Goal: Transaction & Acquisition: Purchase product/service

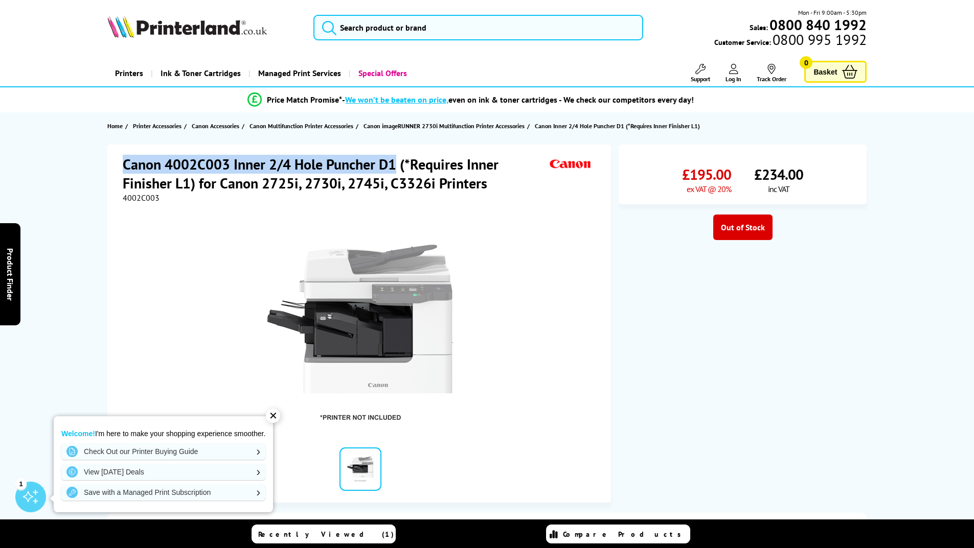
drag, startPoint x: 118, startPoint y: 163, endPoint x: 394, endPoint y: 166, distance: 276.0
click at [394, 166] on div "Canon 4002C003 Inner 2/4 Hole Puncher D1 (*Requires Inner Finisher L1) for Cano…" at bounding box center [358, 324] width 503 height 358
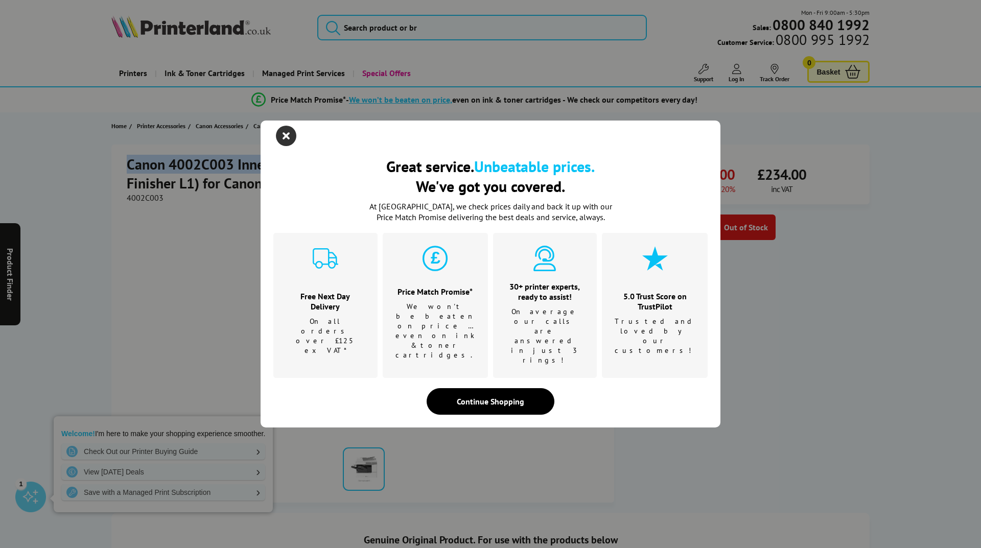
click at [277, 146] on icon "close modal" at bounding box center [286, 136] width 20 height 20
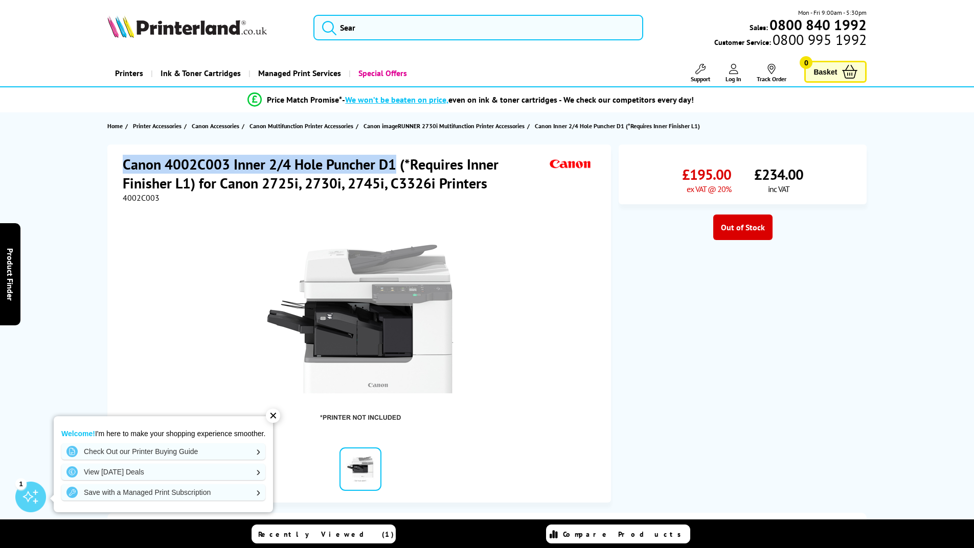
copy h1 "Canon 4002C003 Inner 2/4 Hole Puncher D1"
